Goal: Find specific page/section: Find specific page/section

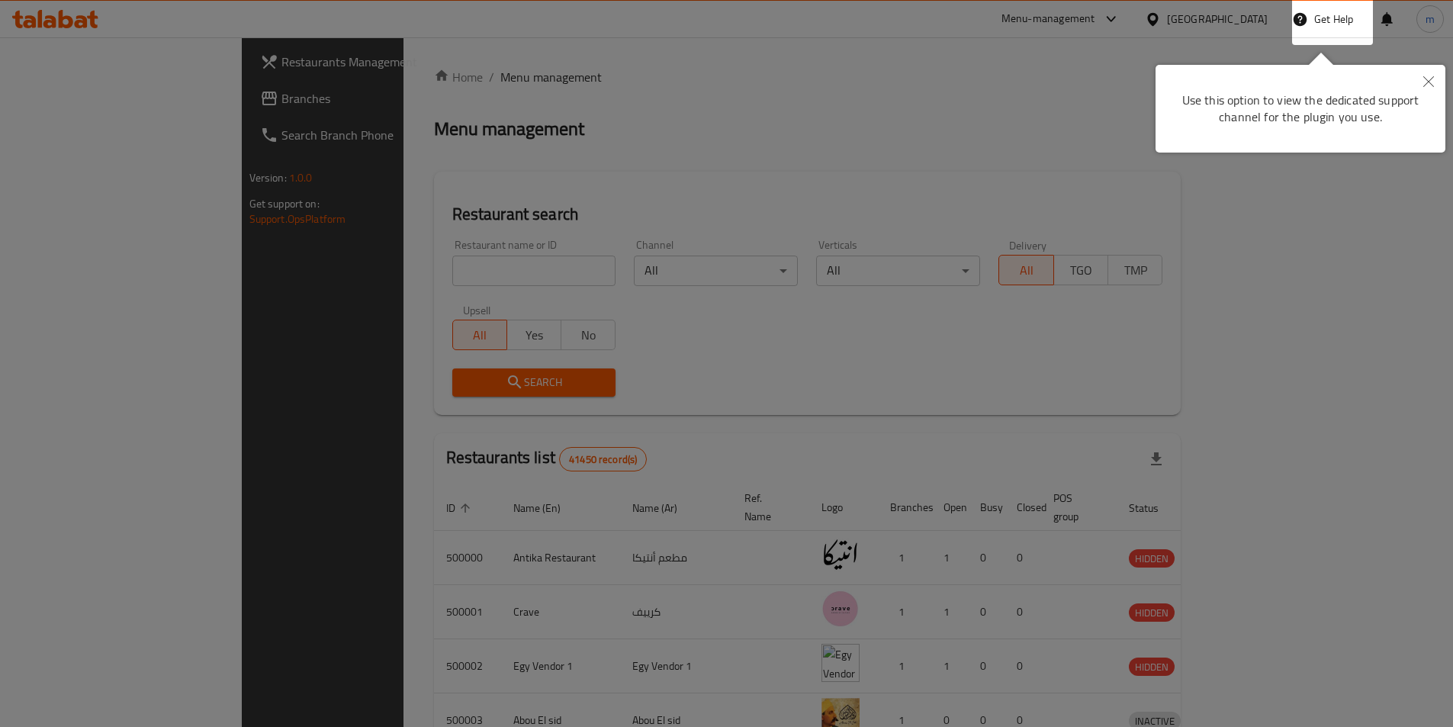
click at [1431, 86] on icon "Close" at bounding box center [1429, 81] width 11 height 11
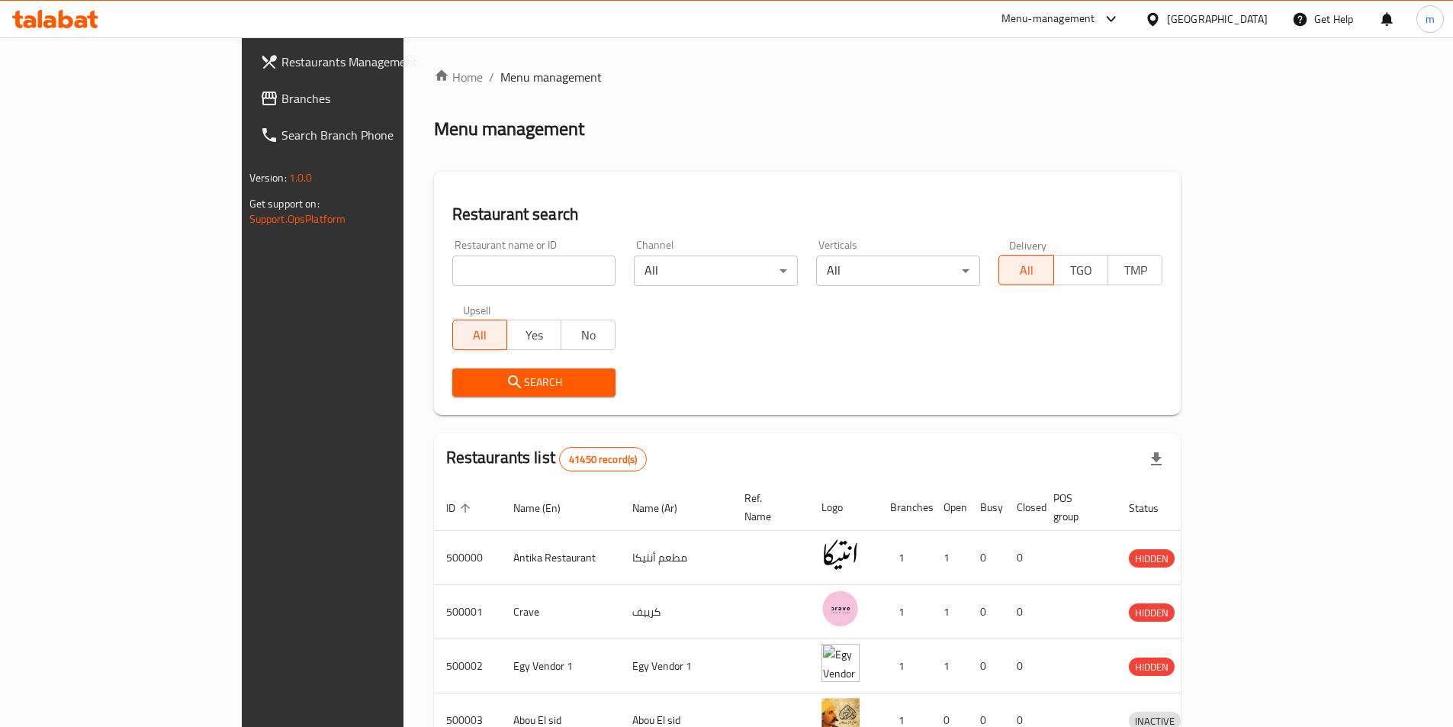
click at [1245, 18] on div "[GEOGRAPHIC_DATA]" at bounding box center [1217, 19] width 101 height 17
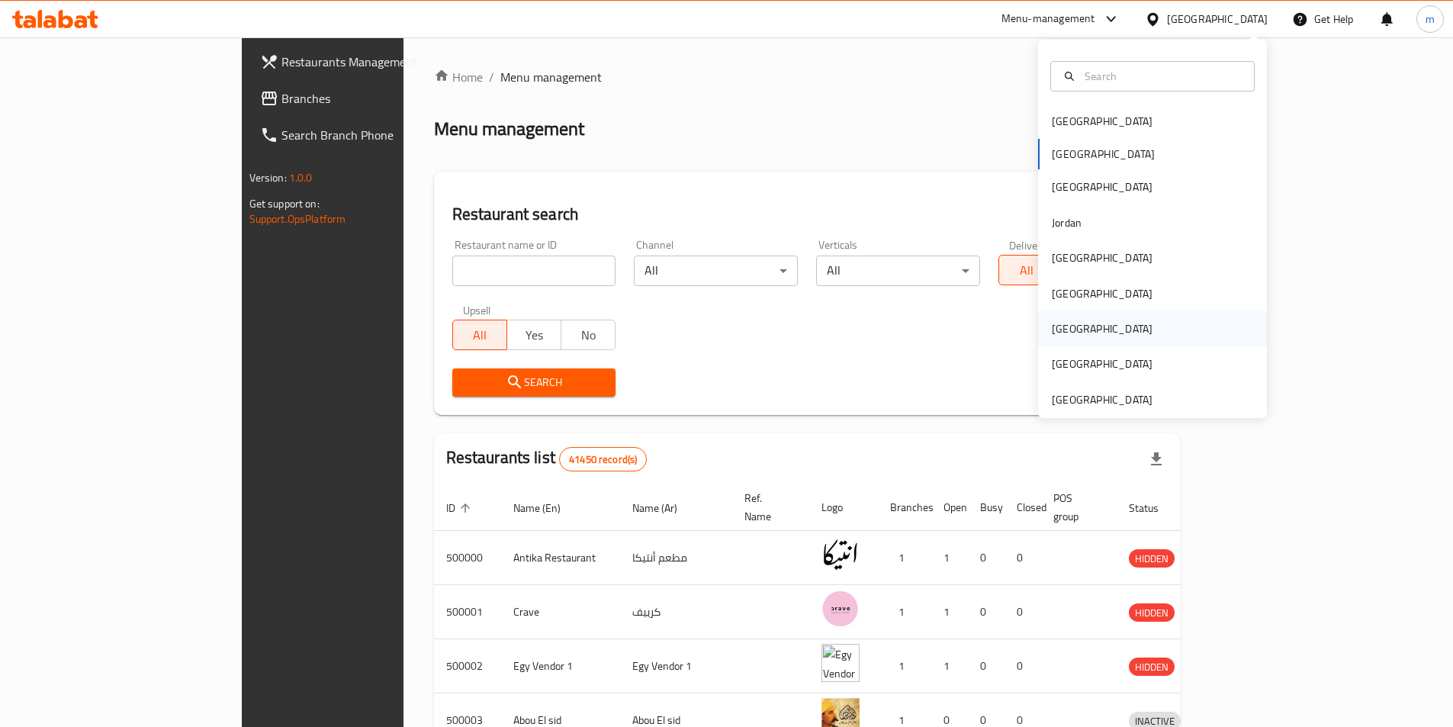
click at [1070, 327] on div "[GEOGRAPHIC_DATA]" at bounding box center [1102, 328] width 125 height 35
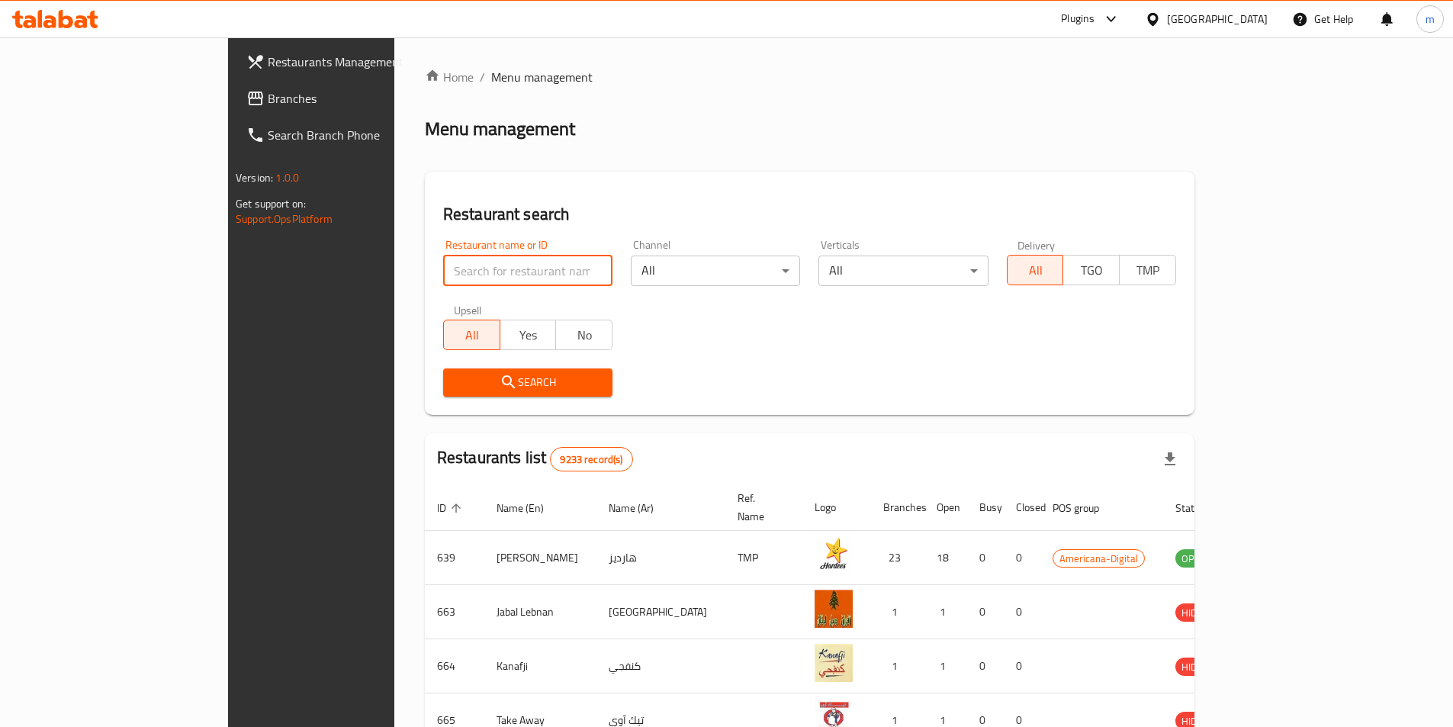
paste input "780335"
type input "780335"
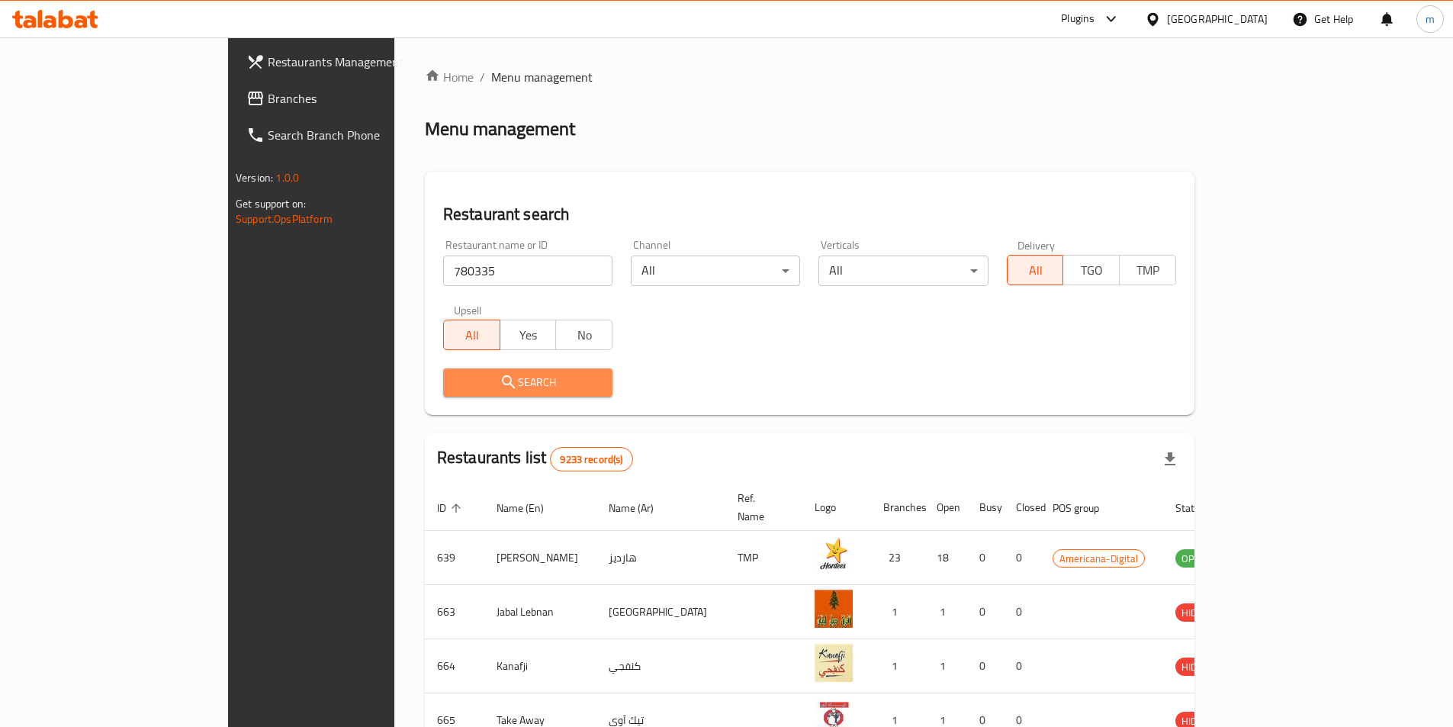
click at [455, 378] on span "Search" at bounding box center [527, 382] width 145 height 19
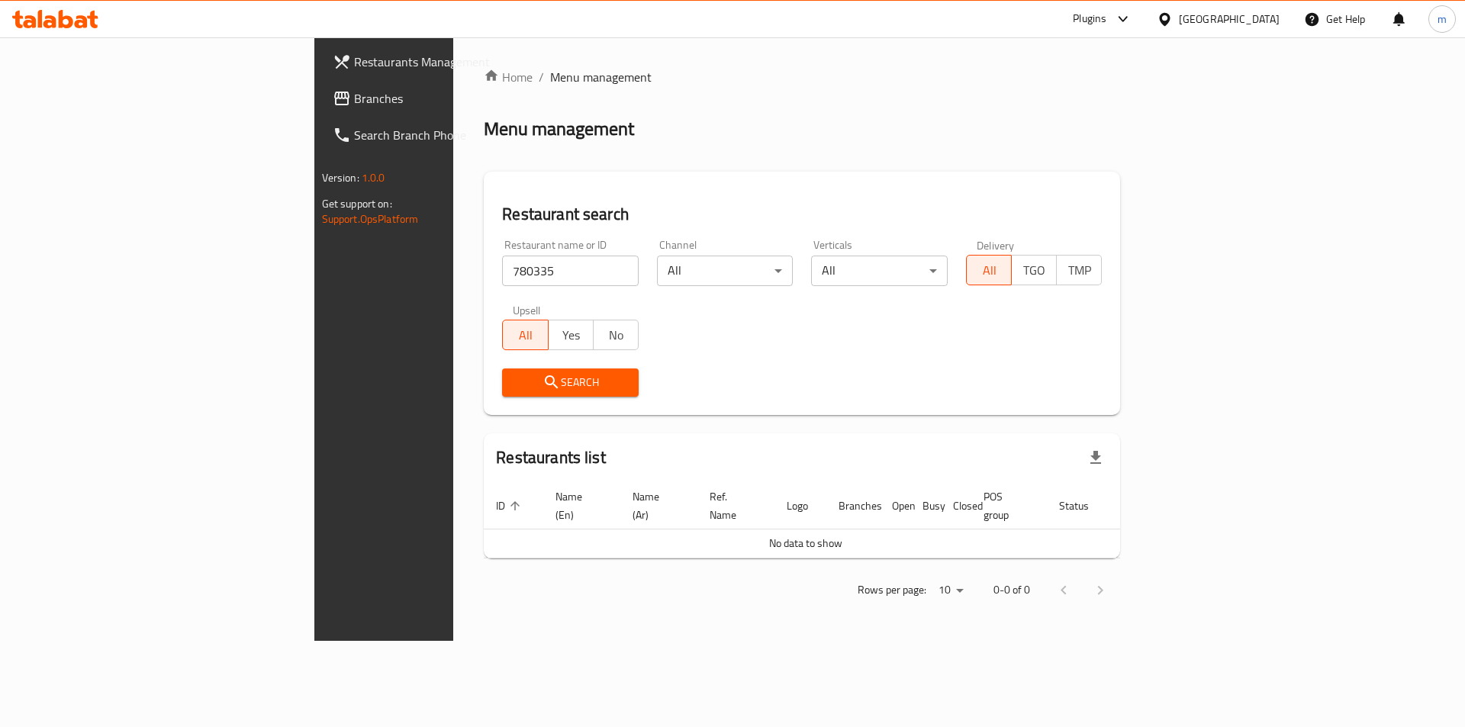
click at [320, 112] on link "Branches" at bounding box center [439, 98] width 239 height 37
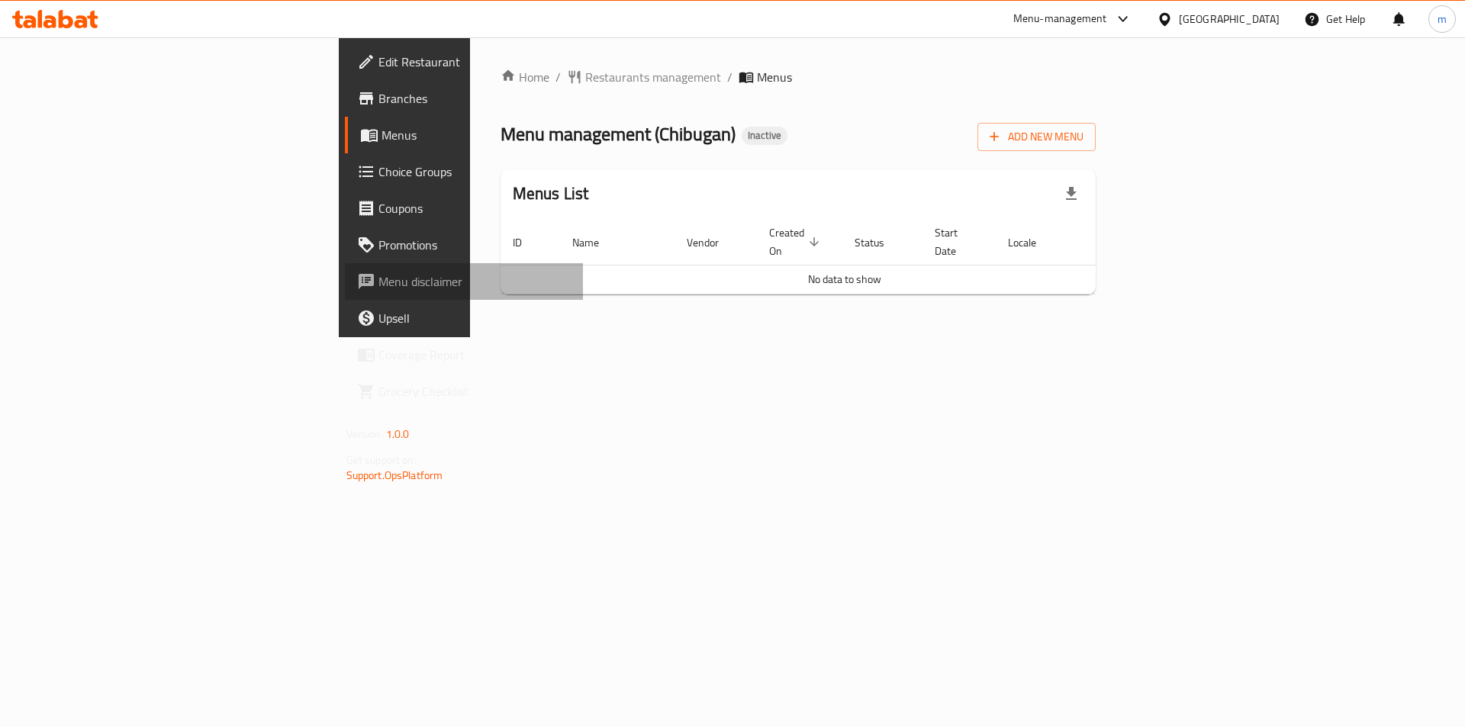
click at [378, 286] on span "Menu disclaimer" at bounding box center [474, 281] width 193 height 18
